Goal: Task Accomplishment & Management: Manage account settings

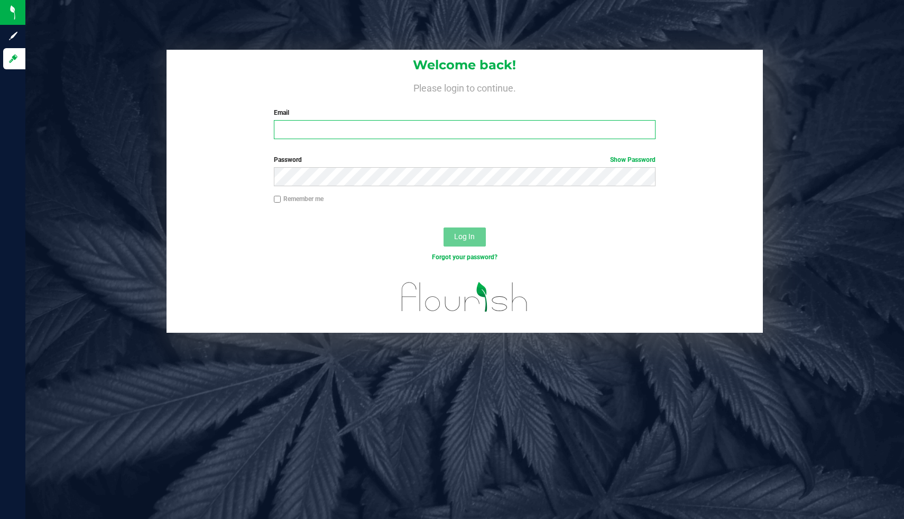
click at [483, 127] on input "Email" at bounding box center [465, 129] width 382 height 19
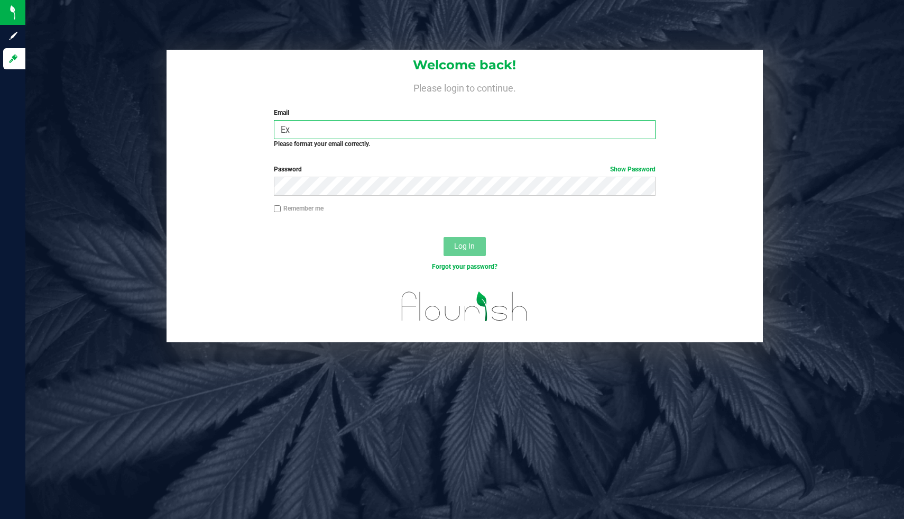
type input "E"
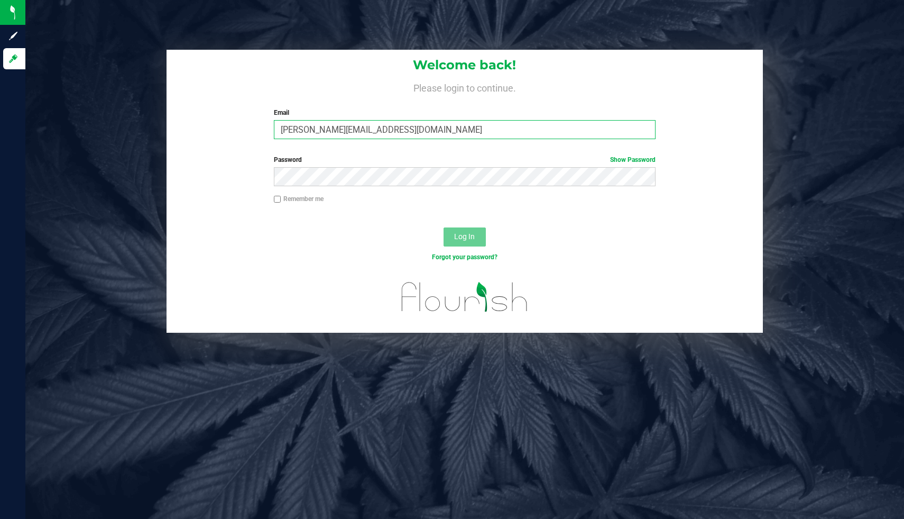
type input "[PERSON_NAME][EMAIL_ADDRESS][DOMAIN_NAME]"
click at [631, 158] on link "Show Password" at bounding box center [632, 159] width 45 height 7
click at [280, 195] on label "Remember me" at bounding box center [299, 199] width 50 height 10
click at [280, 196] on input "Remember me" at bounding box center [277, 199] width 7 height 7
checkbox input "true"
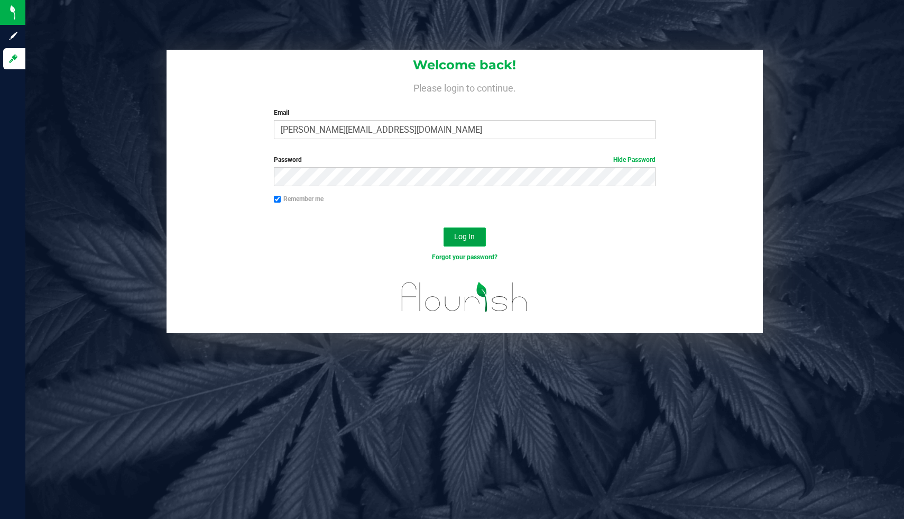
click at [477, 244] on button "Log In" at bounding box center [465, 236] width 42 height 19
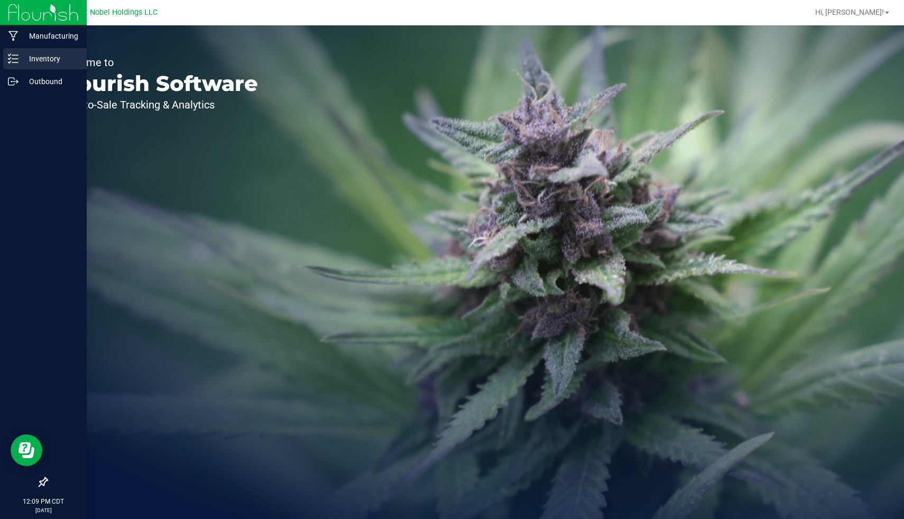
click at [52, 60] on p "Inventory" at bounding box center [50, 58] width 63 height 13
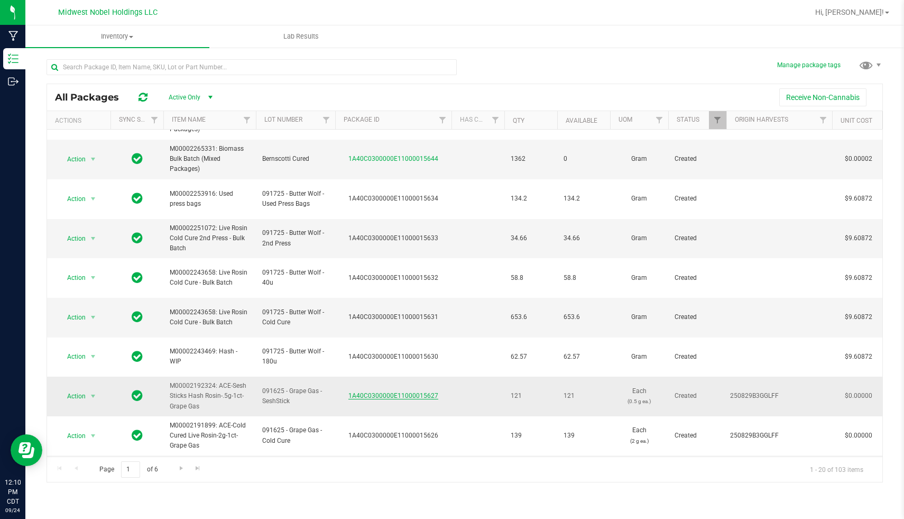
click at [382, 392] on link "1A40C0300000E11000015627" at bounding box center [393, 395] width 90 height 7
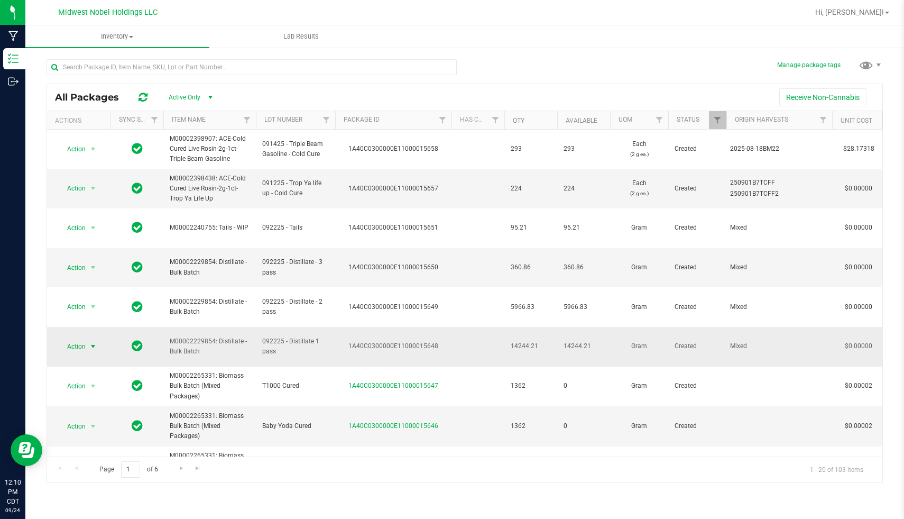
click at [91, 342] on span "select" at bounding box center [93, 346] width 8 height 8
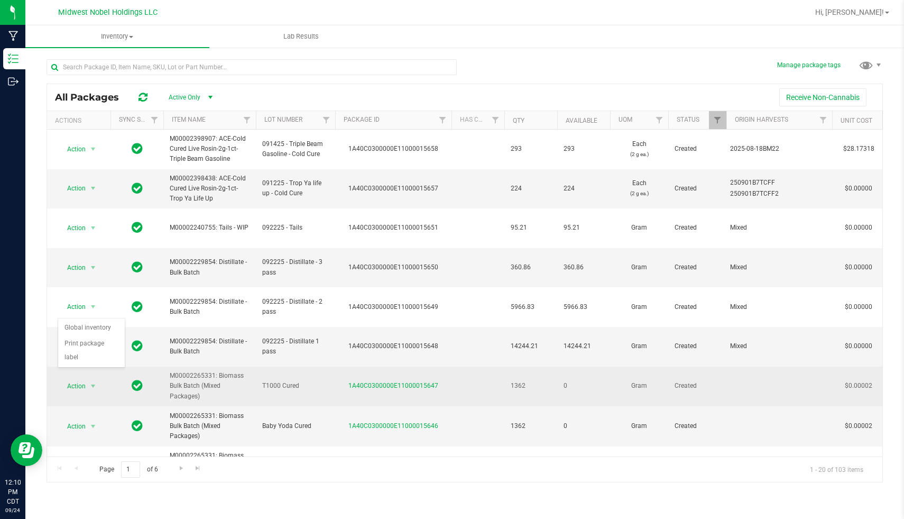
click at [521, 366] on td "1362" at bounding box center [530, 386] width 53 height 40
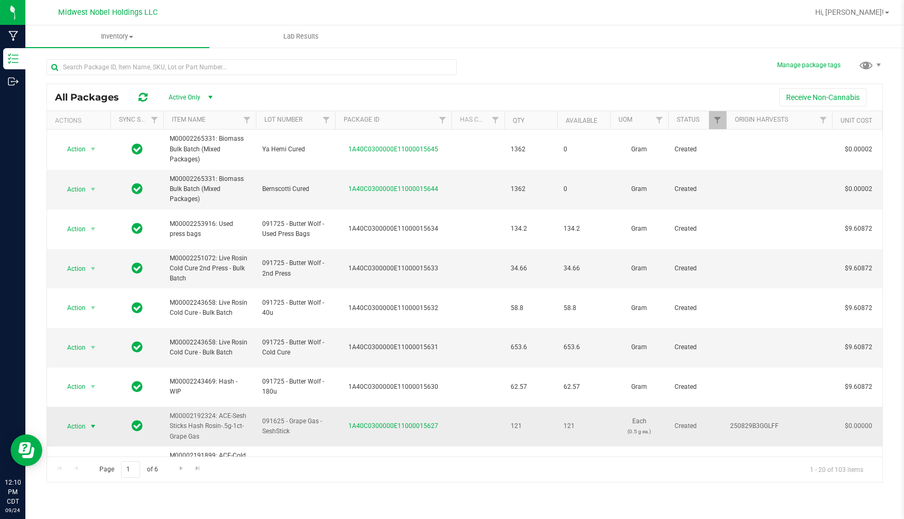
click at [93, 422] on span "select" at bounding box center [93, 426] width 8 height 8
click at [153, 407] on td at bounding box center [137, 427] width 53 height 40
